Goal: Navigation & Orientation: Go to known website

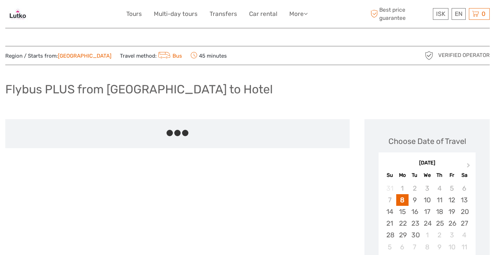
click at [18, 16] on img at bounding box center [17, 13] width 25 height 17
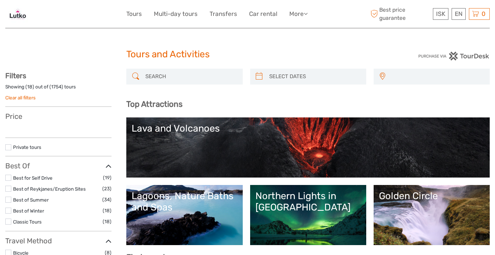
select select
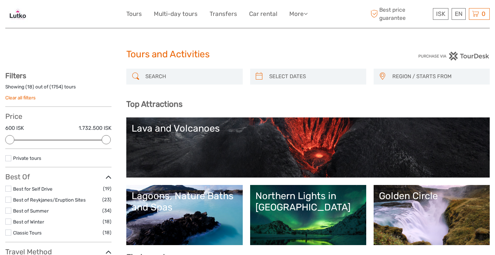
click at [272, 47] on div "Tours and Activities" at bounding box center [247, 57] width 243 height 23
